Goal: Task Accomplishment & Management: Use online tool/utility

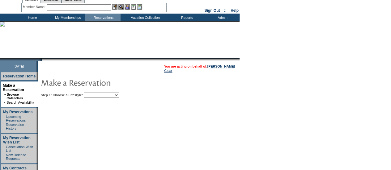
scroll to position [21, 0]
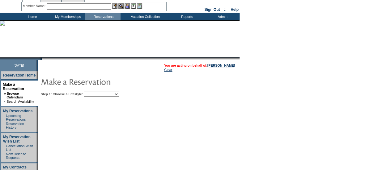
click at [114, 93] on select "Beach Leisure Metropolitan Mountain OIAL for Adventure OIAL for Couples OIAL fo…" at bounding box center [101, 94] width 35 height 5
select select "Metropolitan"
click at [94, 92] on select "Beach Leisure Metropolitan Mountain OIAL for Adventure OIAL for Couples OIAL fo…" at bounding box center [101, 94] width 35 height 5
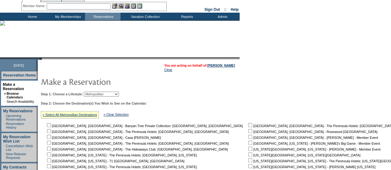
scroll to position [119, 0]
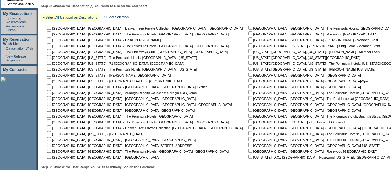
click at [51, 87] on input "checkbox" at bounding box center [49, 86] width 4 height 4
checkbox input "true"
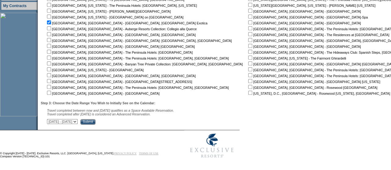
scroll to position [184, 0]
click at [96, 124] on input "Submit" at bounding box center [87, 122] width 15 height 6
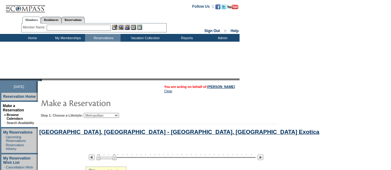
scroll to position [123, 0]
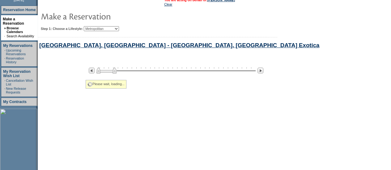
select select "Metropolitan"
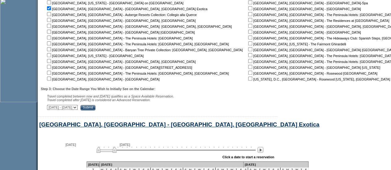
scroll to position [295, 0]
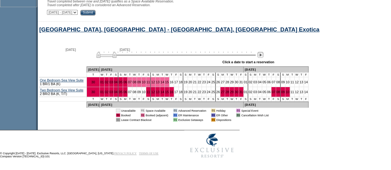
click at [264, 56] on img at bounding box center [261, 55] width 6 height 6
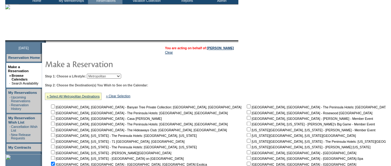
scroll to position [9, 0]
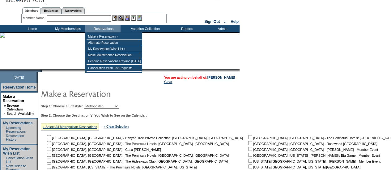
click at [84, 18] on input "text" at bounding box center [79, 18] width 64 height 6
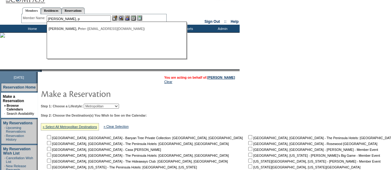
click at [71, 26] on ul "[PERSON_NAME], P eter ([EMAIL_ADDRESS][DOMAIN_NAME])" at bounding box center [116, 28] width 139 height 7
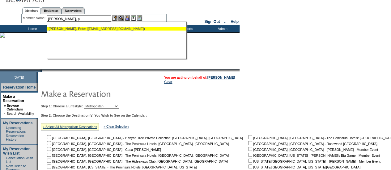
click at [71, 27] on div "[PERSON_NAME], P eter ([EMAIL_ADDRESS][DOMAIN_NAME])" at bounding box center [117, 29] width 136 height 4
type input "[PERSON_NAME] ([EMAIL_ADDRESS][DOMAIN_NAME])"
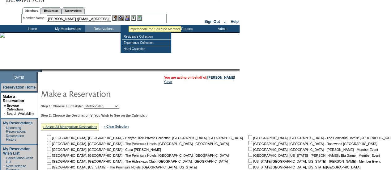
click at [128, 18] on img at bounding box center [127, 17] width 5 height 5
click at [123, 19] on img at bounding box center [121, 17] width 5 height 5
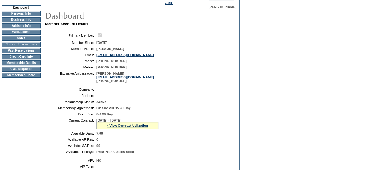
scroll to position [89, 0]
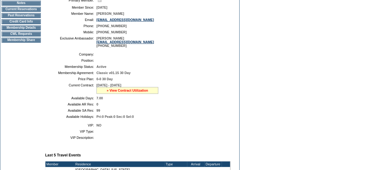
click at [116, 93] on link "» View Contract Utilization" at bounding box center [127, 91] width 41 height 4
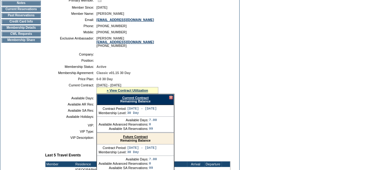
click at [137, 100] on link "Current Contract" at bounding box center [135, 98] width 26 height 4
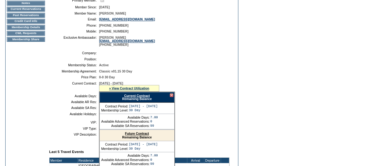
scroll to position [0, 0]
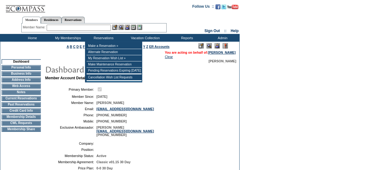
click at [76, 28] on input "text" at bounding box center [79, 28] width 64 height 6
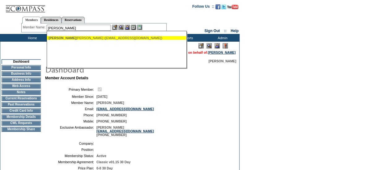
click at [81, 38] on div "Frish berg, Michael (frish1948@gmail.com)" at bounding box center [117, 38] width 136 height 4
type input "Frishberg, Michael (frish1948@gmail.com)"
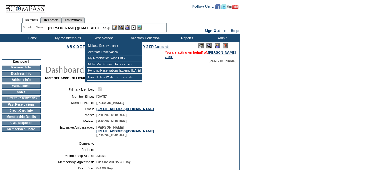
click at [127, 27] on img at bounding box center [127, 27] width 5 height 5
click at [123, 26] on img at bounding box center [121, 27] width 5 height 5
